Goal: Task Accomplishment & Management: Manage account settings

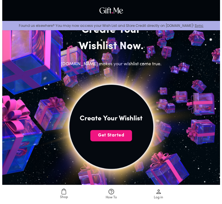
scroll to position [56, 0]
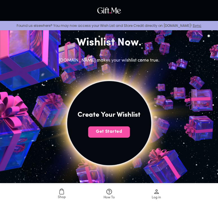
click at [106, 130] on span "Get Started" at bounding box center [109, 131] width 42 height 6
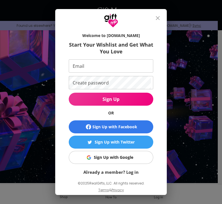
click at [116, 158] on div "Sign Up with Google" at bounding box center [113, 157] width 39 height 6
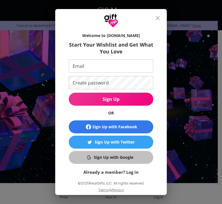
click at [107, 156] on div "Sign Up with Google" at bounding box center [113, 157] width 39 height 6
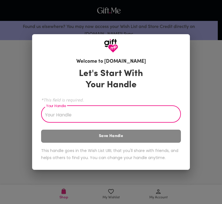
click at [70, 112] on input "Your Handle" at bounding box center [108, 115] width 134 height 16
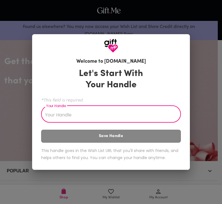
type input "reel"
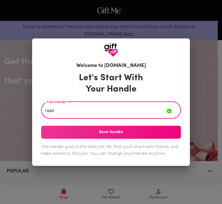
click at [78, 95] on div "Let's Start With Your Handle Your Handle reel Your Handle Save Handle This hand…" at bounding box center [111, 115] width 140 height 91
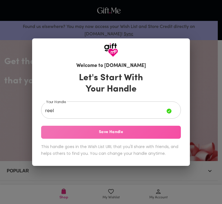
click at [77, 135] on span "Save Handle" at bounding box center [111, 132] width 140 height 6
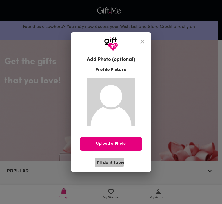
click at [106, 161] on span "I'll do it later" at bounding box center [111, 162] width 28 height 6
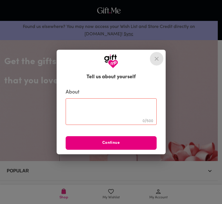
click at [153, 58] on icon "close" at bounding box center [156, 58] width 7 height 7
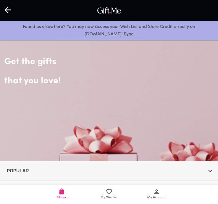
click at [104, 193] on span "My Wishlist" at bounding box center [109, 194] width 41 height 12
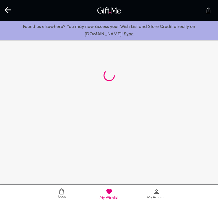
click at [64, 187] on link "Shop" at bounding box center [61, 193] width 47 height 19
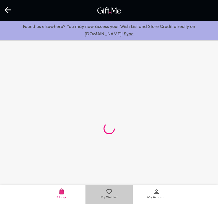
click at [116, 196] on span "My Wishlist" at bounding box center [108, 196] width 17 height 5
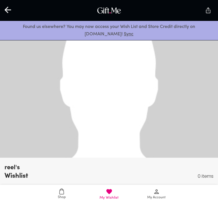
click at [210, 7] on img "Share Page" at bounding box center [208, 10] width 7 height 7
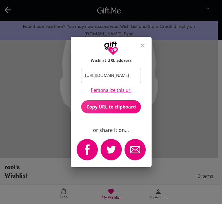
click at [142, 44] on icon "close" at bounding box center [143, 46] width 4 height 4
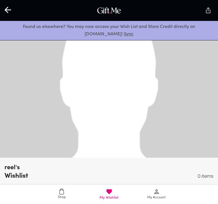
click at [150, 191] on span "My Account" at bounding box center [156, 194] width 41 height 12
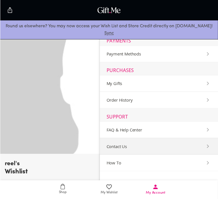
scroll to position [74, 0]
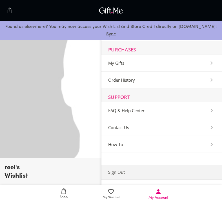
click at [140, 175] on Out-Section "Sign Out" at bounding box center [161, 171] width 121 height 15
